Goal: Communication & Community: Ask a question

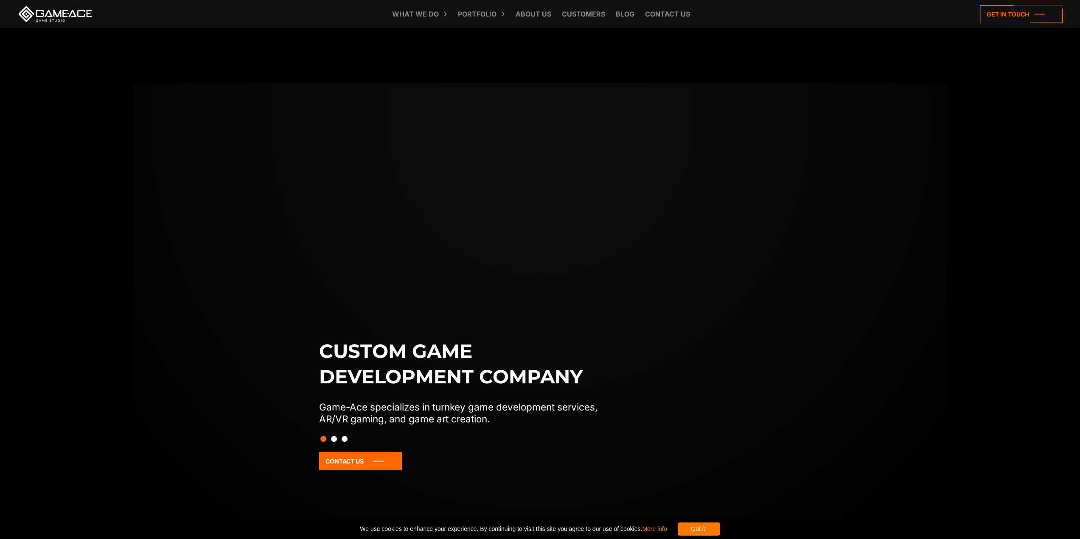
scroll to position [170, 0]
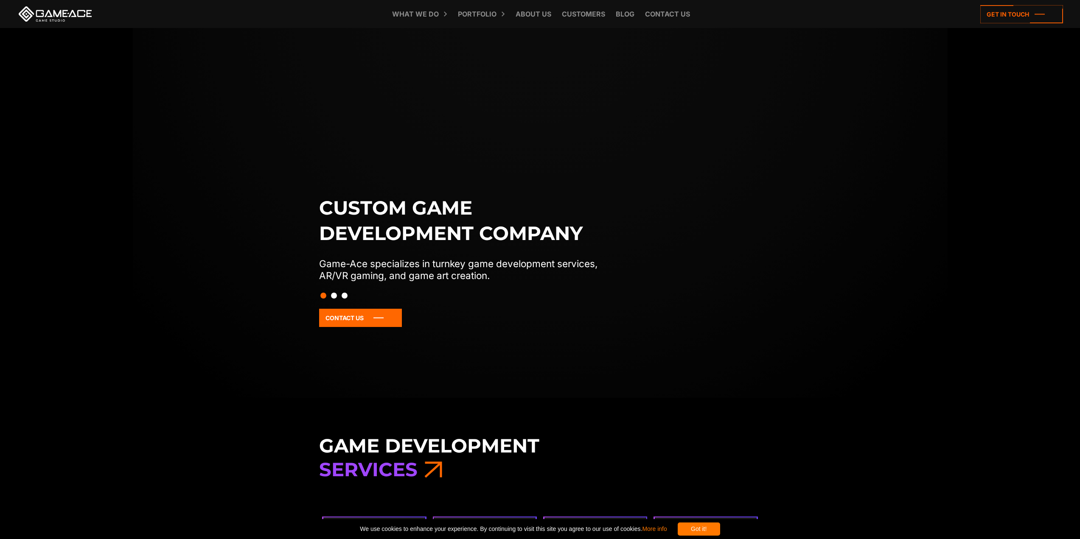
click at [334, 296] on button "Slide 2" at bounding box center [334, 295] width 6 height 14
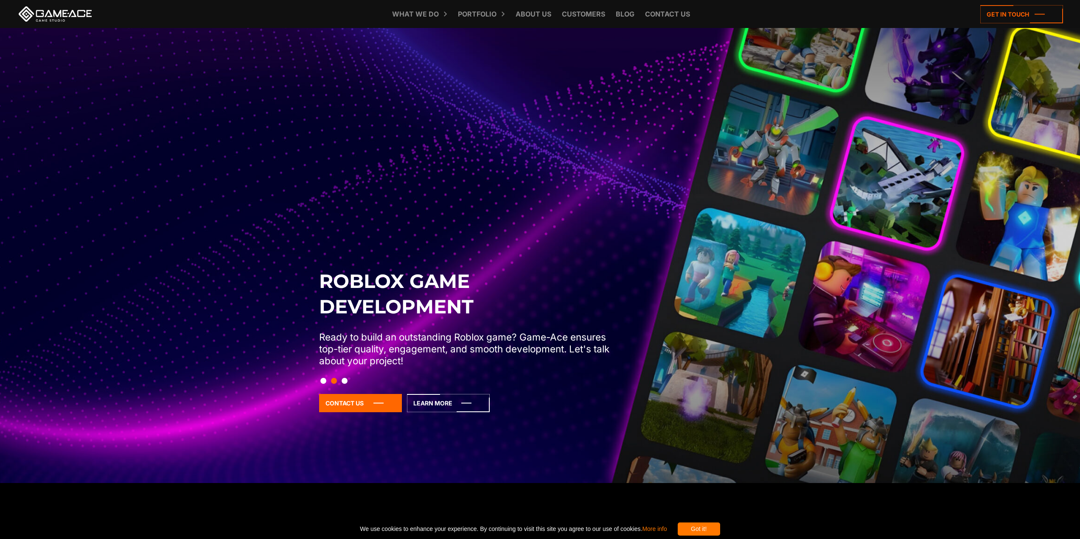
scroll to position [85, 0]
click at [343, 382] on button "Slide 3" at bounding box center [344, 380] width 6 height 14
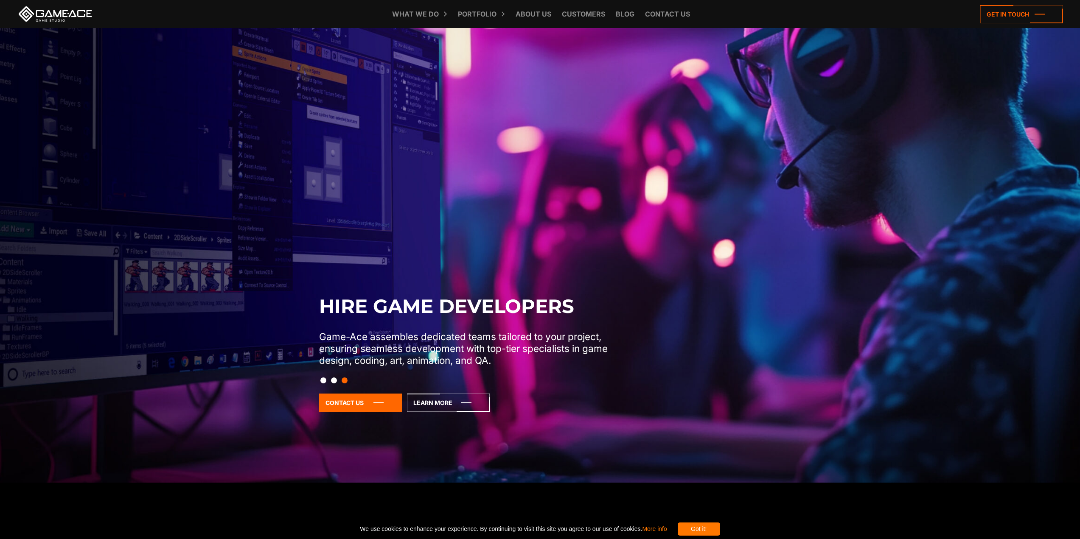
click at [333, 383] on button "Slide 2" at bounding box center [334, 380] width 6 height 14
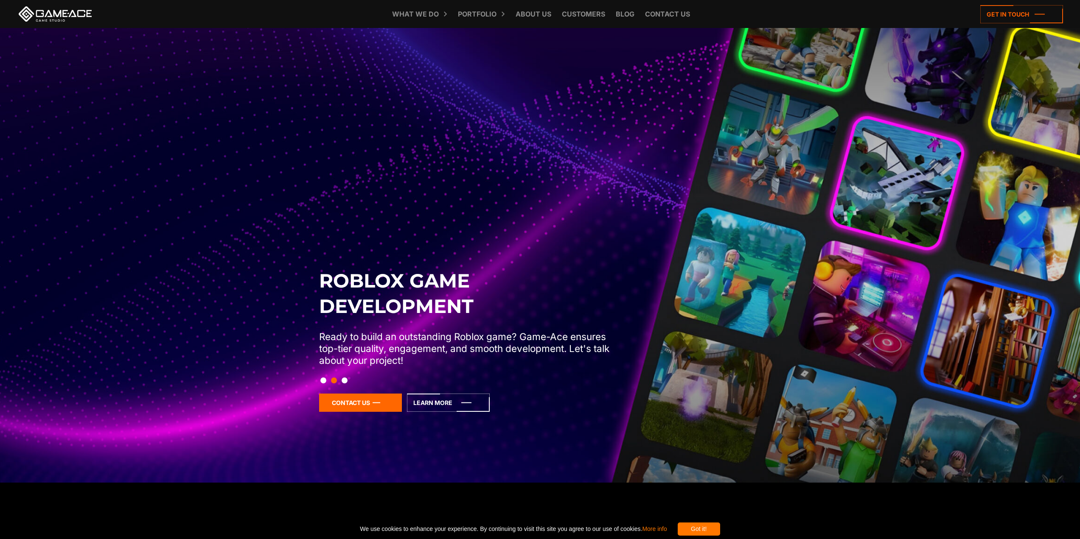
click at [349, 406] on icon at bounding box center [360, 403] width 83 height 18
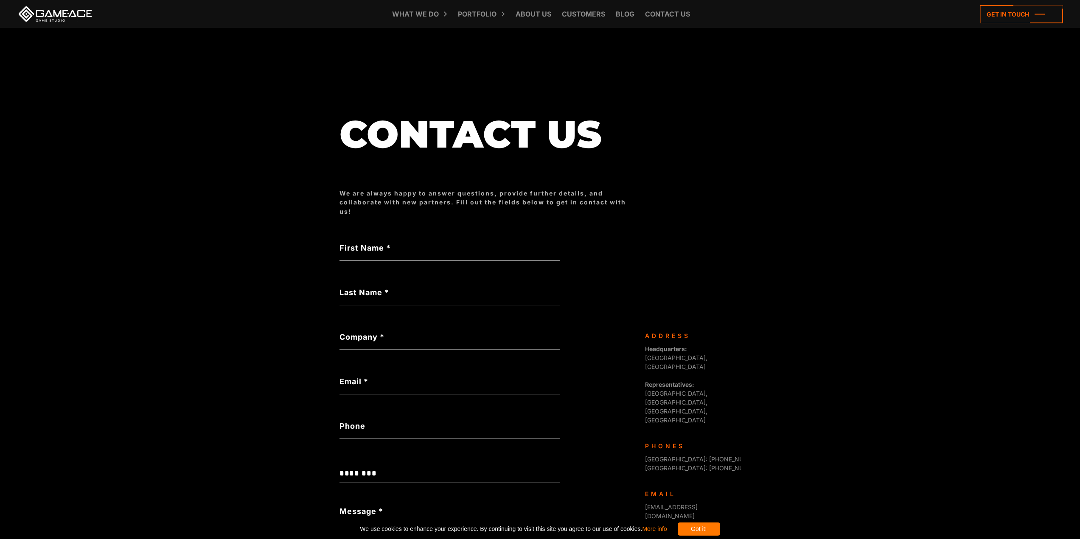
click at [414, 245] on label "First Name *" at bounding box center [449, 247] width 221 height 11
click at [414, 245] on input "First Name *" at bounding box center [449, 251] width 221 height 20
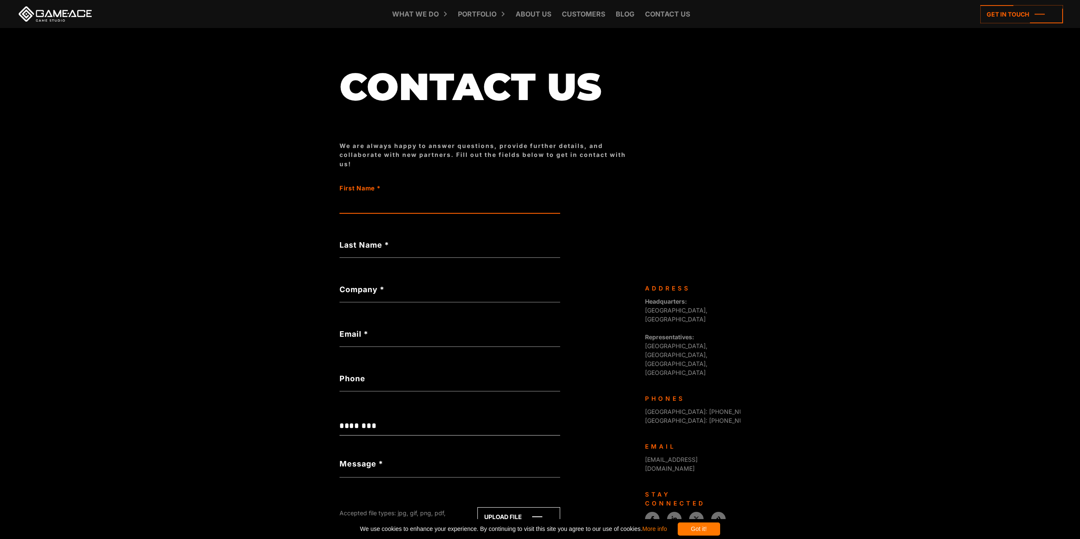
scroll to position [47, 0]
type input "******"
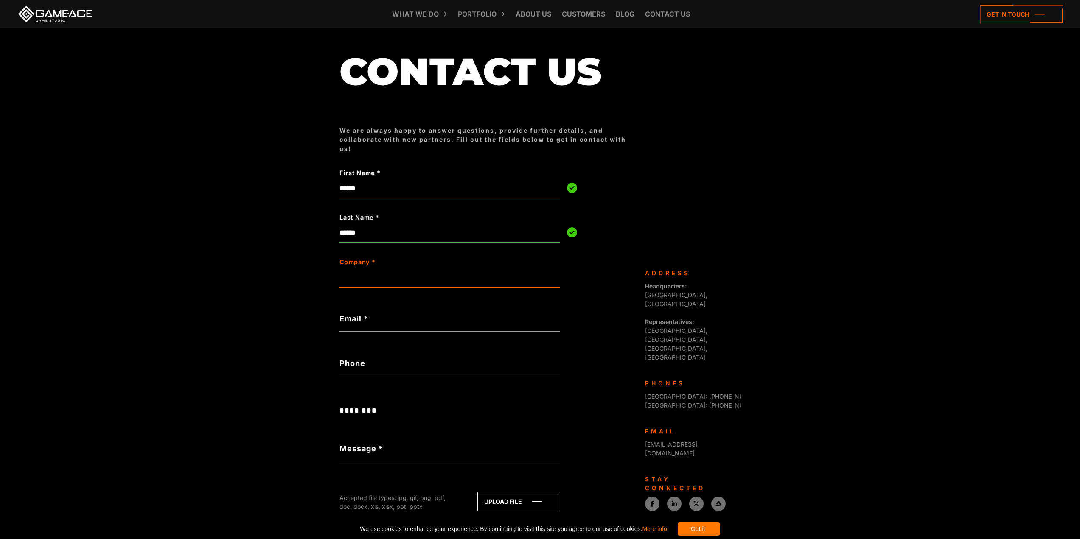
scroll to position [132, 0]
